Goal: Check status

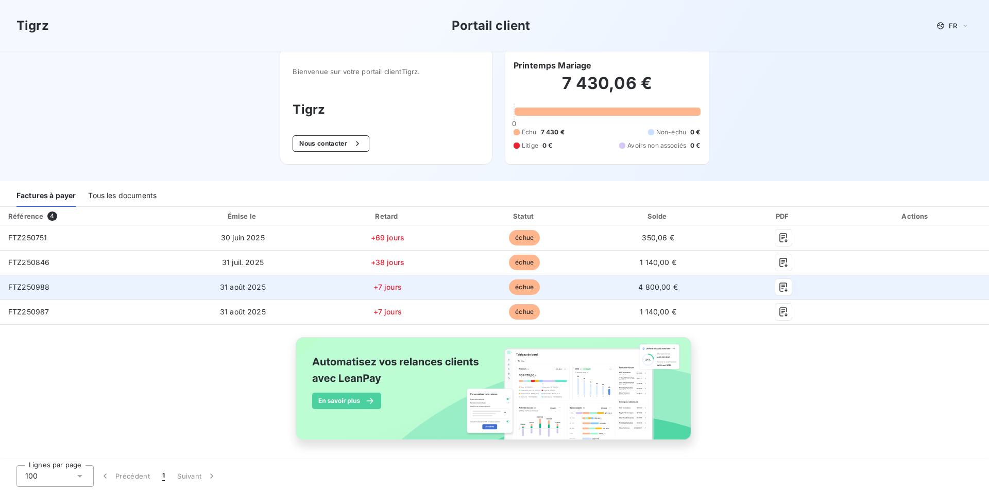
scroll to position [9, 0]
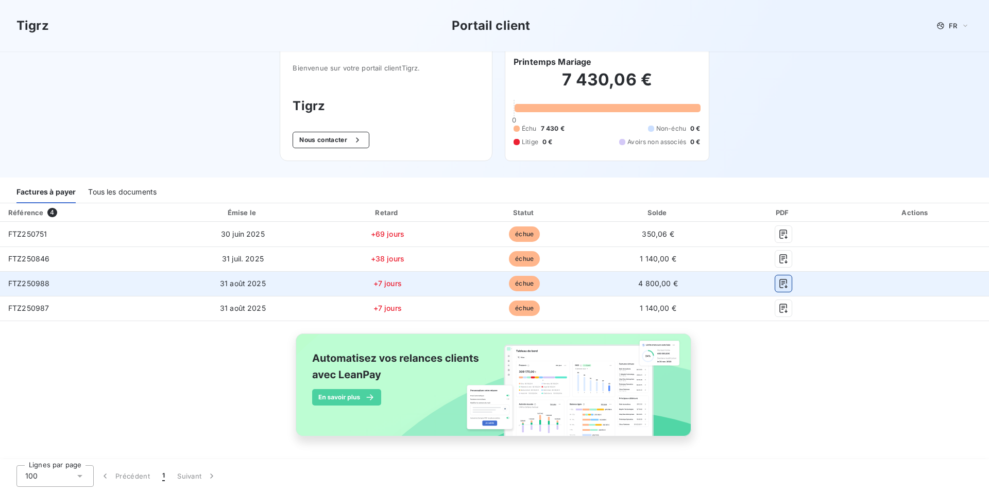
click at [779, 283] on icon "button" at bounding box center [783, 284] width 10 height 10
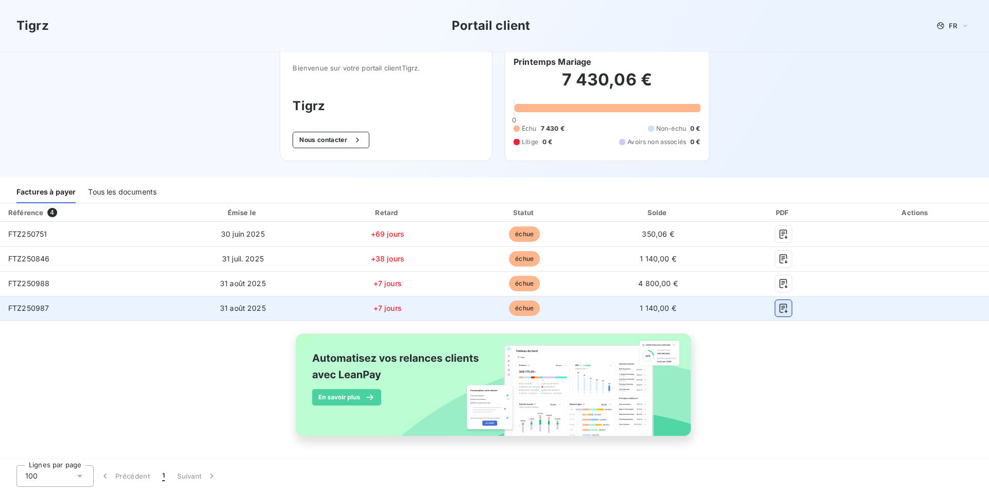
click at [779, 313] on icon "button" at bounding box center [783, 308] width 8 height 9
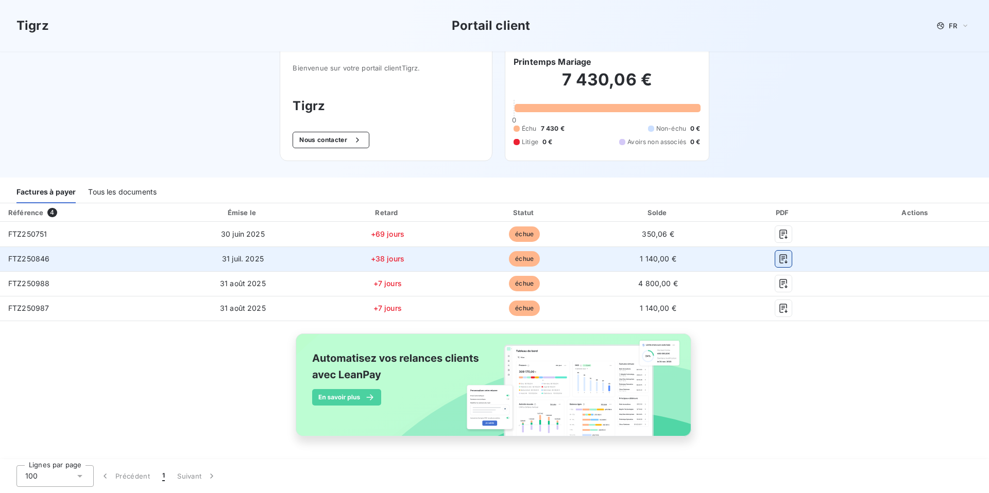
click at [779, 258] on icon "button" at bounding box center [783, 258] width 8 height 9
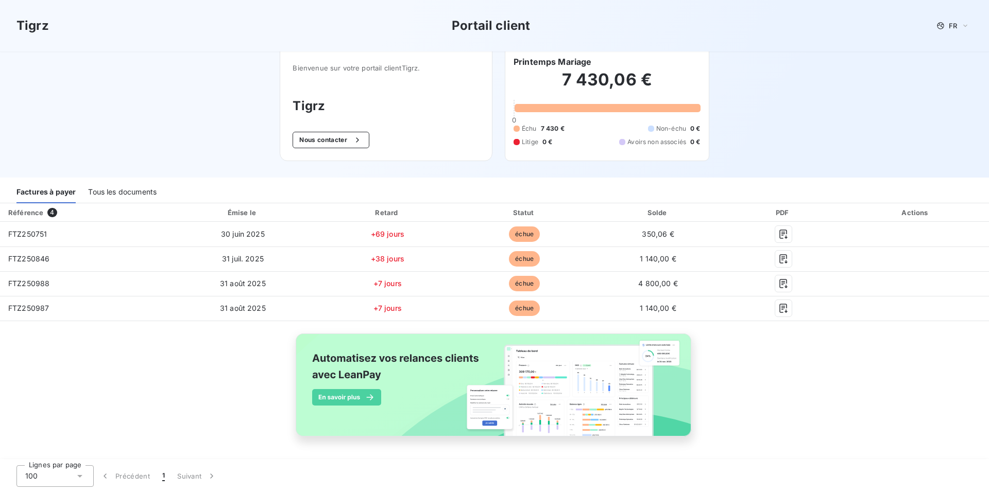
scroll to position [7, 0]
